Goal: Information Seeking & Learning: Learn about a topic

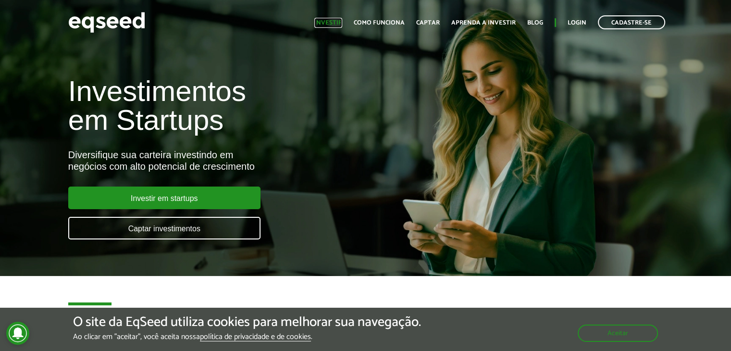
click at [340, 21] on link "Investir" at bounding box center [328, 23] width 28 height 6
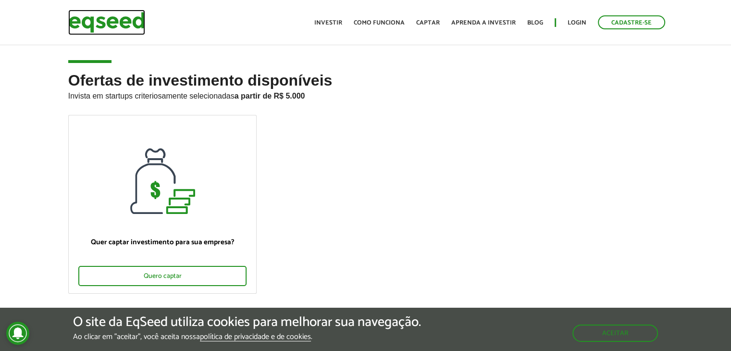
click at [135, 25] on img at bounding box center [106, 22] width 77 height 25
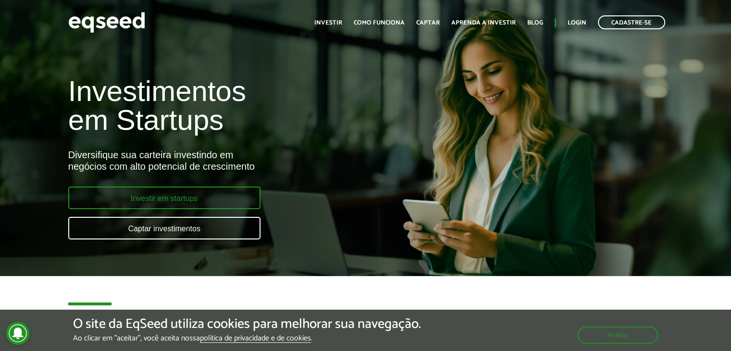
click at [190, 195] on link "Investir em startups" at bounding box center [164, 197] width 192 height 23
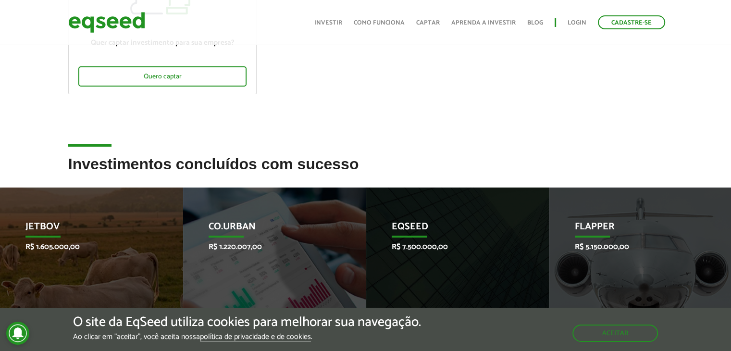
scroll to position [96, 0]
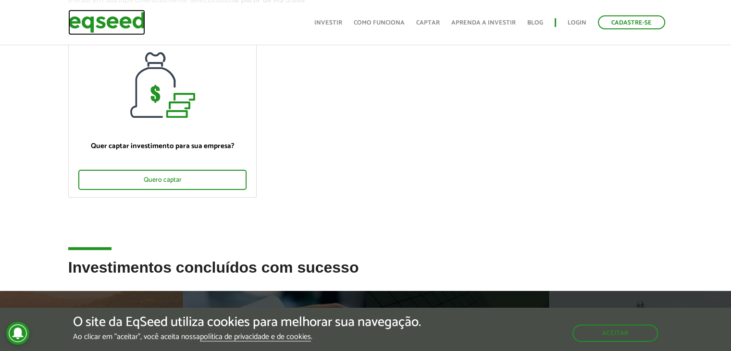
click at [108, 29] on img at bounding box center [106, 22] width 77 height 25
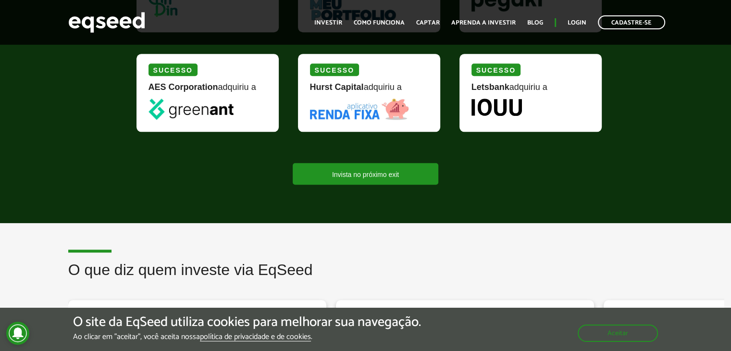
scroll to position [1009, 0]
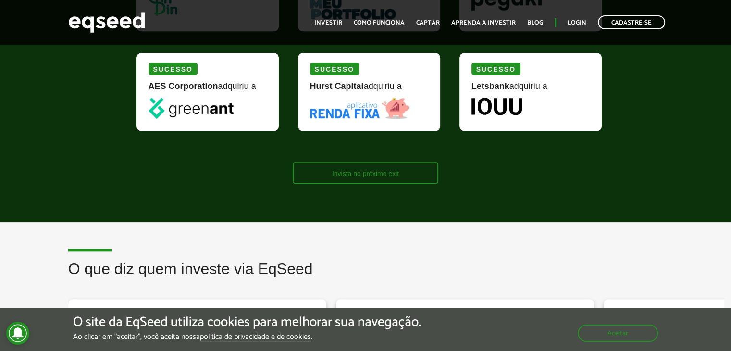
click at [392, 173] on link "Invista no próximo exit" at bounding box center [366, 173] width 146 height 22
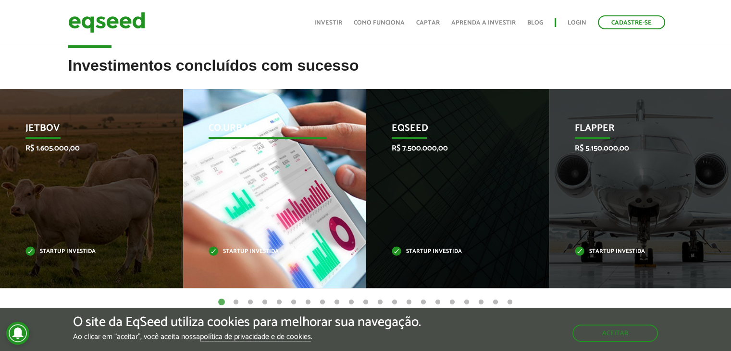
scroll to position [314, 0]
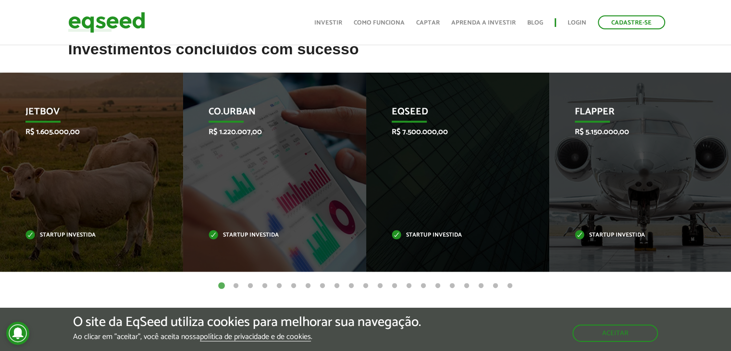
click at [237, 282] on button "2" at bounding box center [236, 286] width 10 height 10
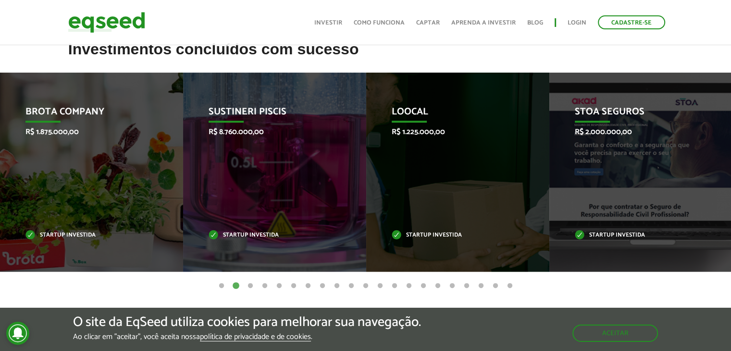
click at [254, 284] on button "3" at bounding box center [251, 286] width 10 height 10
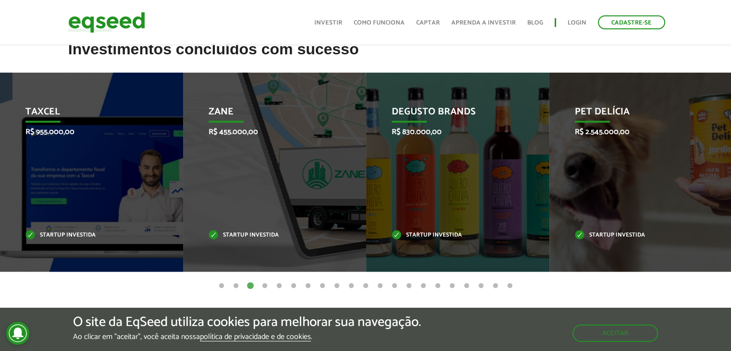
click at [267, 283] on button "4" at bounding box center [265, 286] width 10 height 10
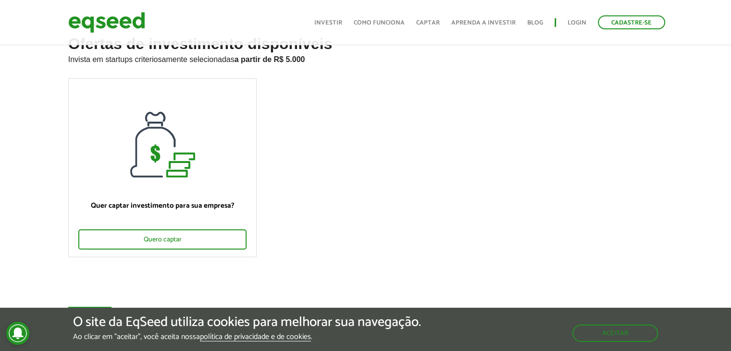
scroll to position [0, 0]
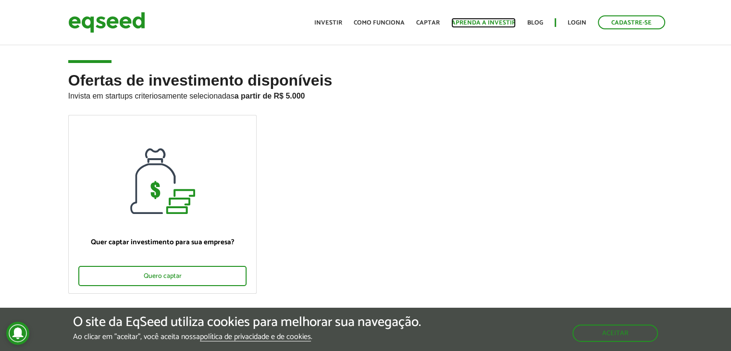
click at [486, 20] on link "Aprenda a investir" at bounding box center [483, 23] width 64 height 6
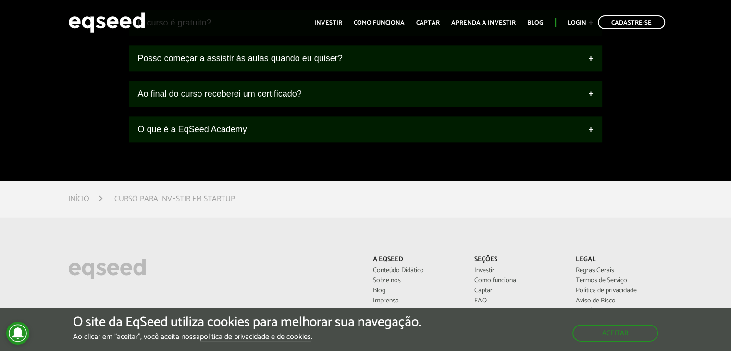
scroll to position [1297, 0]
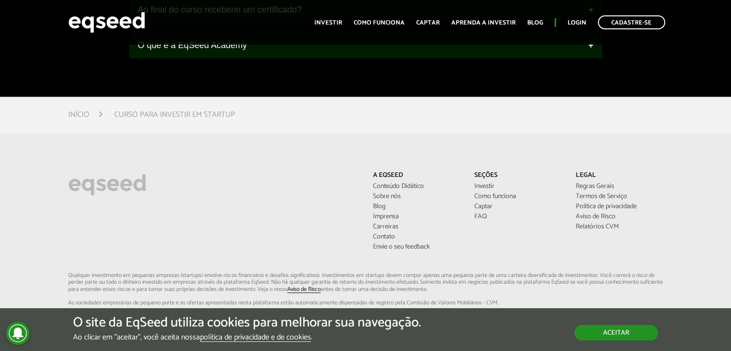
click at [619, 329] on button "Aceitar" at bounding box center [616, 332] width 84 height 15
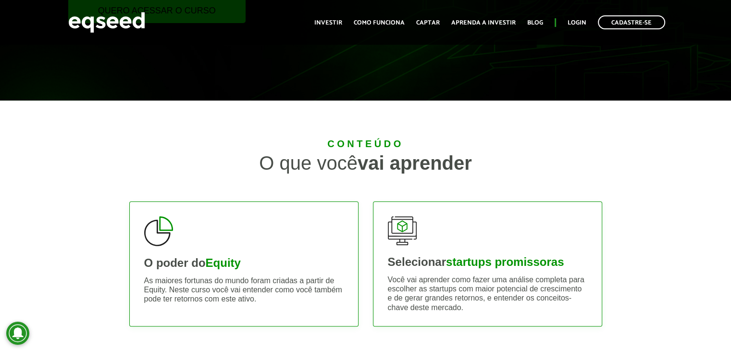
scroll to position [0, 0]
